Goal: Check status: Check status

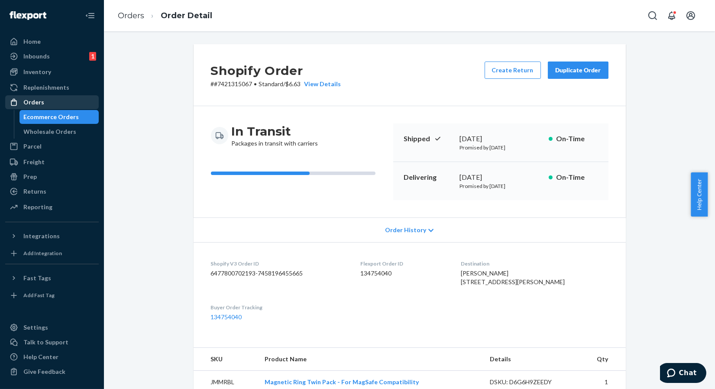
click at [33, 99] on div "Orders" at bounding box center [33, 102] width 21 height 9
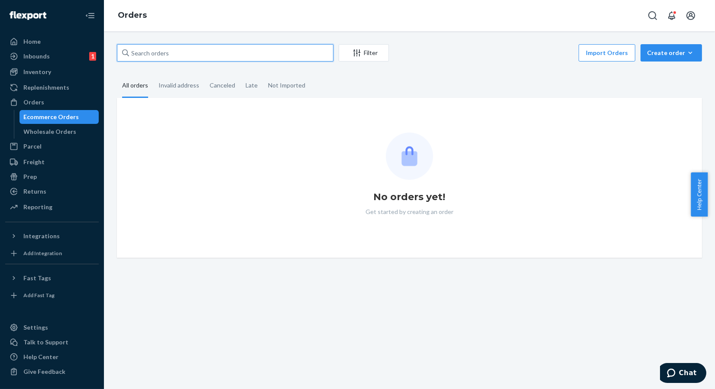
click at [163, 58] on input "text" at bounding box center [225, 52] width 217 height 17
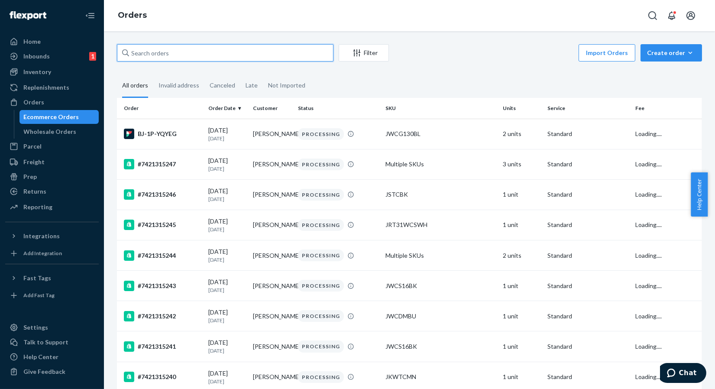
paste input "#RJKUHAFKGE"
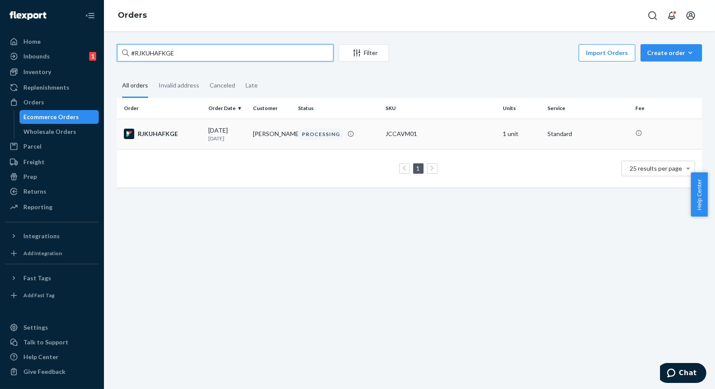
type input "#RJKUHAFKGE"
click at [159, 134] on div "RJKUHAFKGE" at bounding box center [163, 134] width 78 height 10
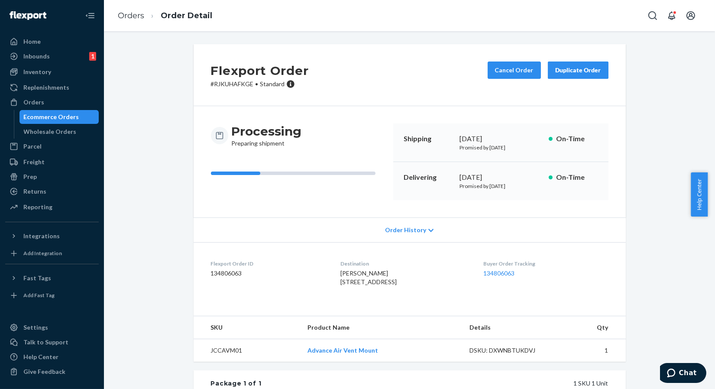
scroll to position [48, 0]
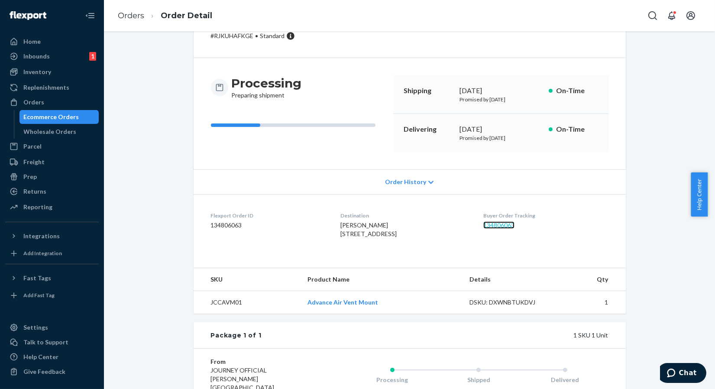
click at [503, 224] on link "134806063" at bounding box center [499, 224] width 31 height 7
